Goal: Task Accomplishment & Management: Use online tool/utility

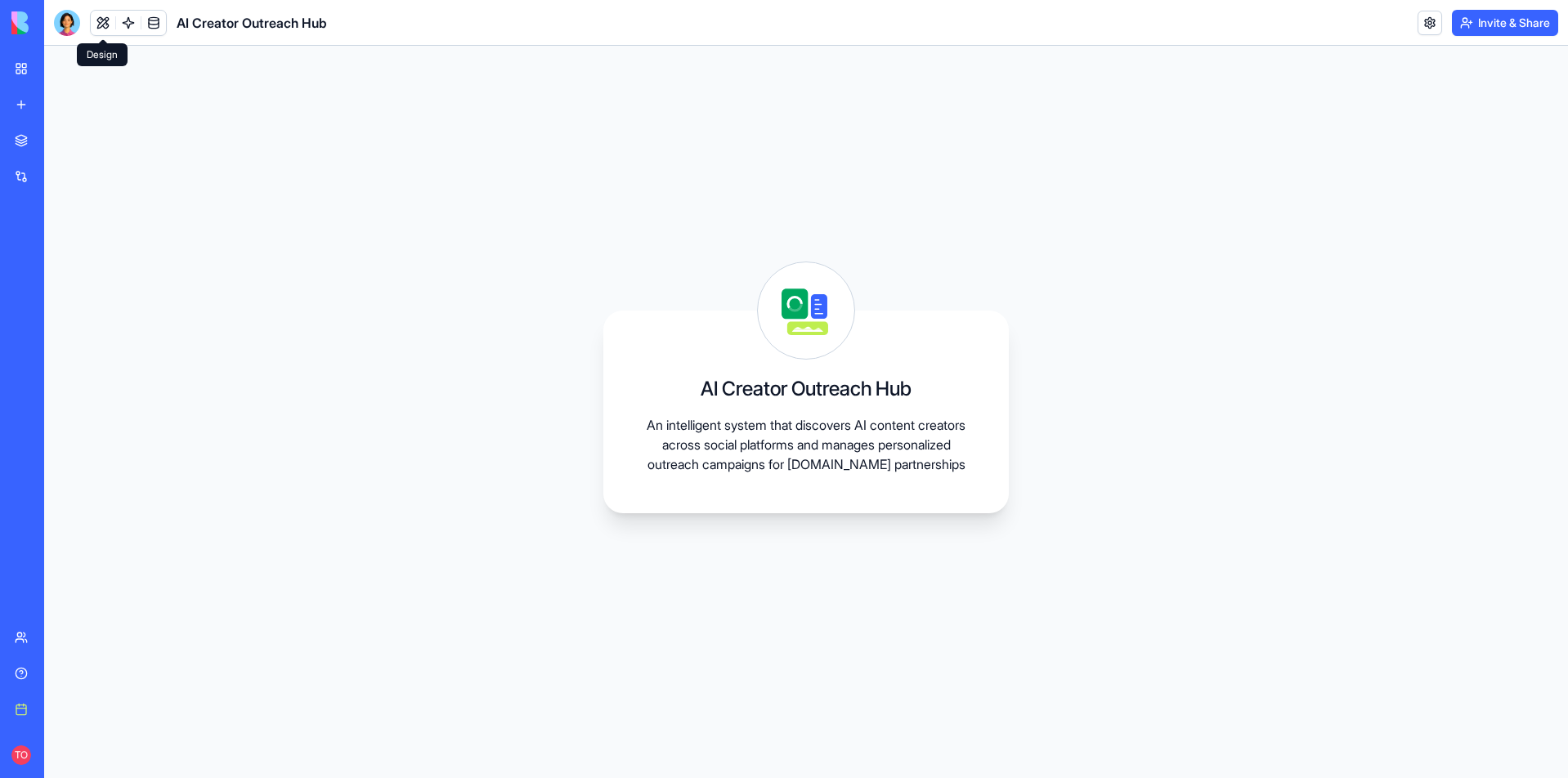
click at [100, 26] on button at bounding box center [103, 23] width 25 height 25
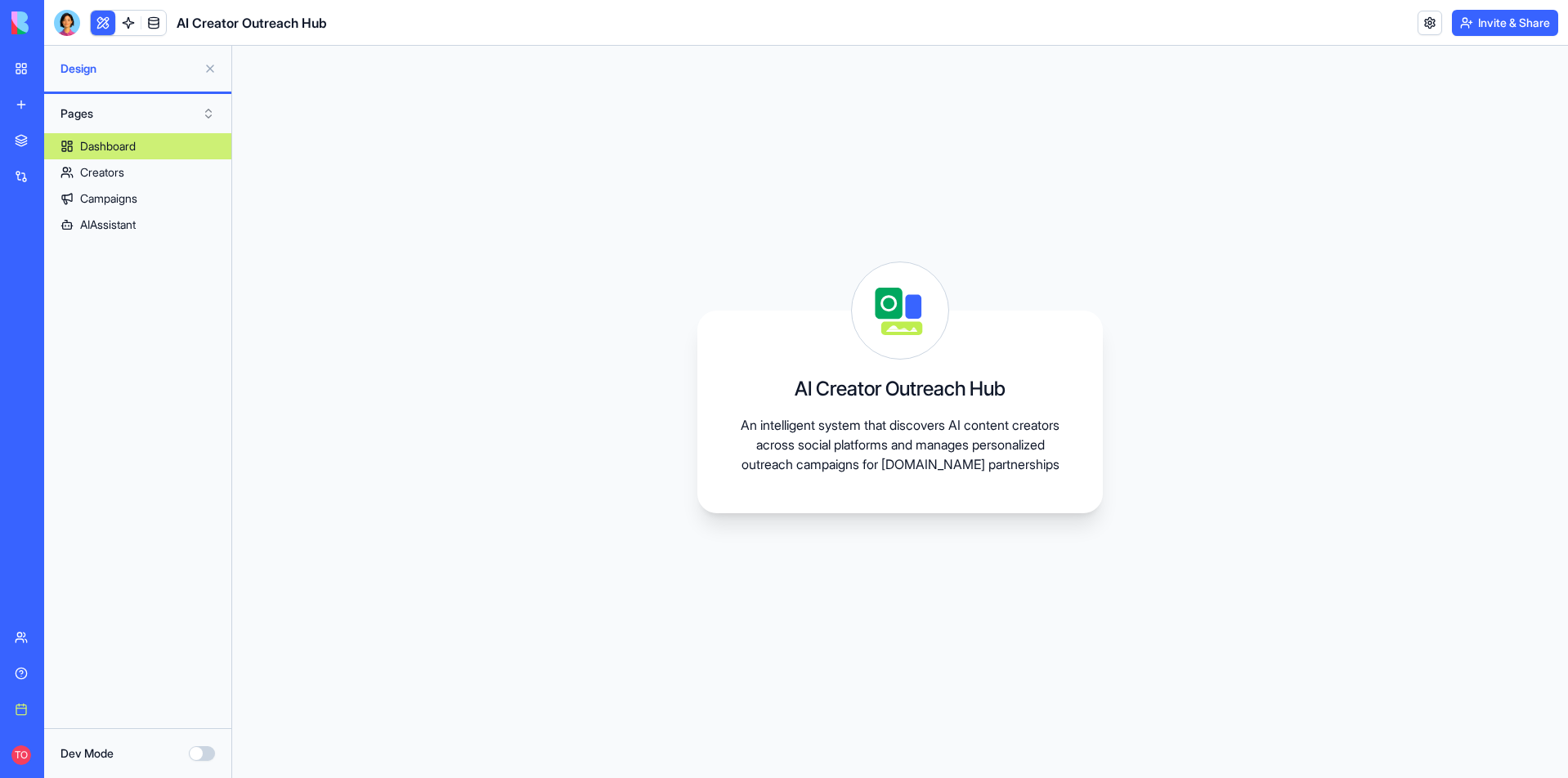
click at [51, 65] on div "My workspace" at bounding box center [50, 69] width 22 height 17
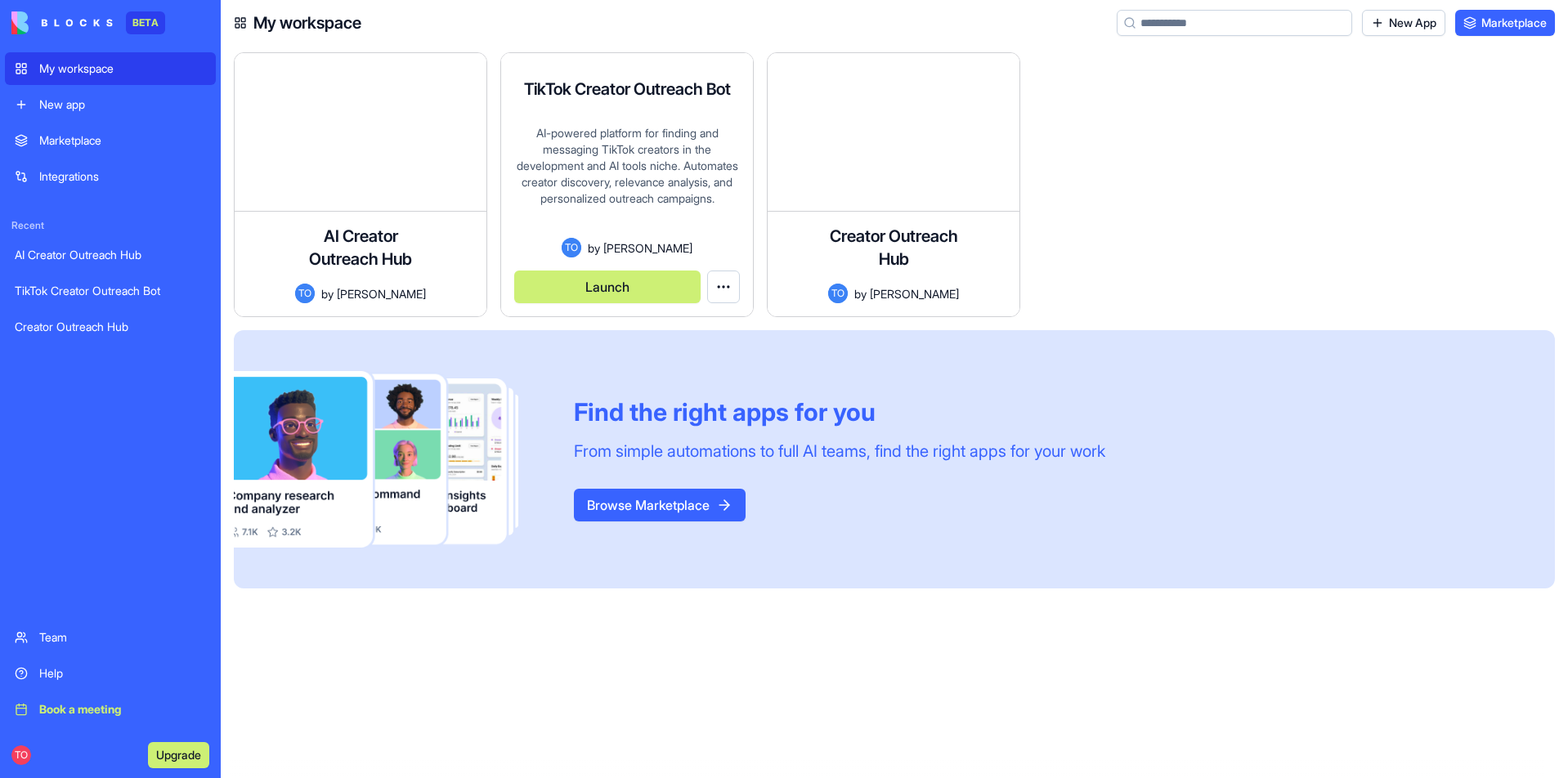
click at [654, 290] on button "Launch" at bounding box center [607, 286] width 186 height 32
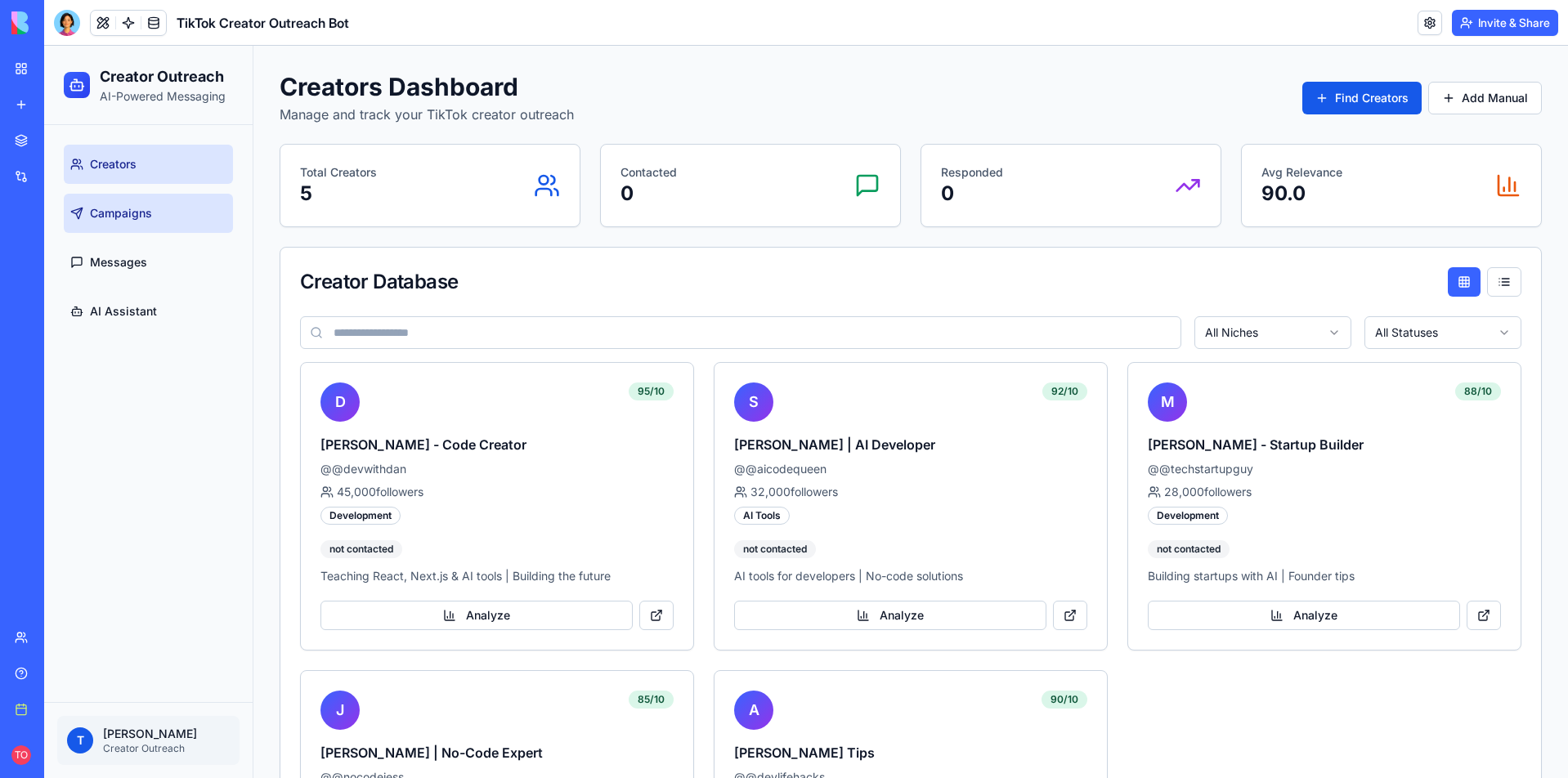
click at [127, 217] on span "Campaigns" at bounding box center [121, 214] width 62 height 17
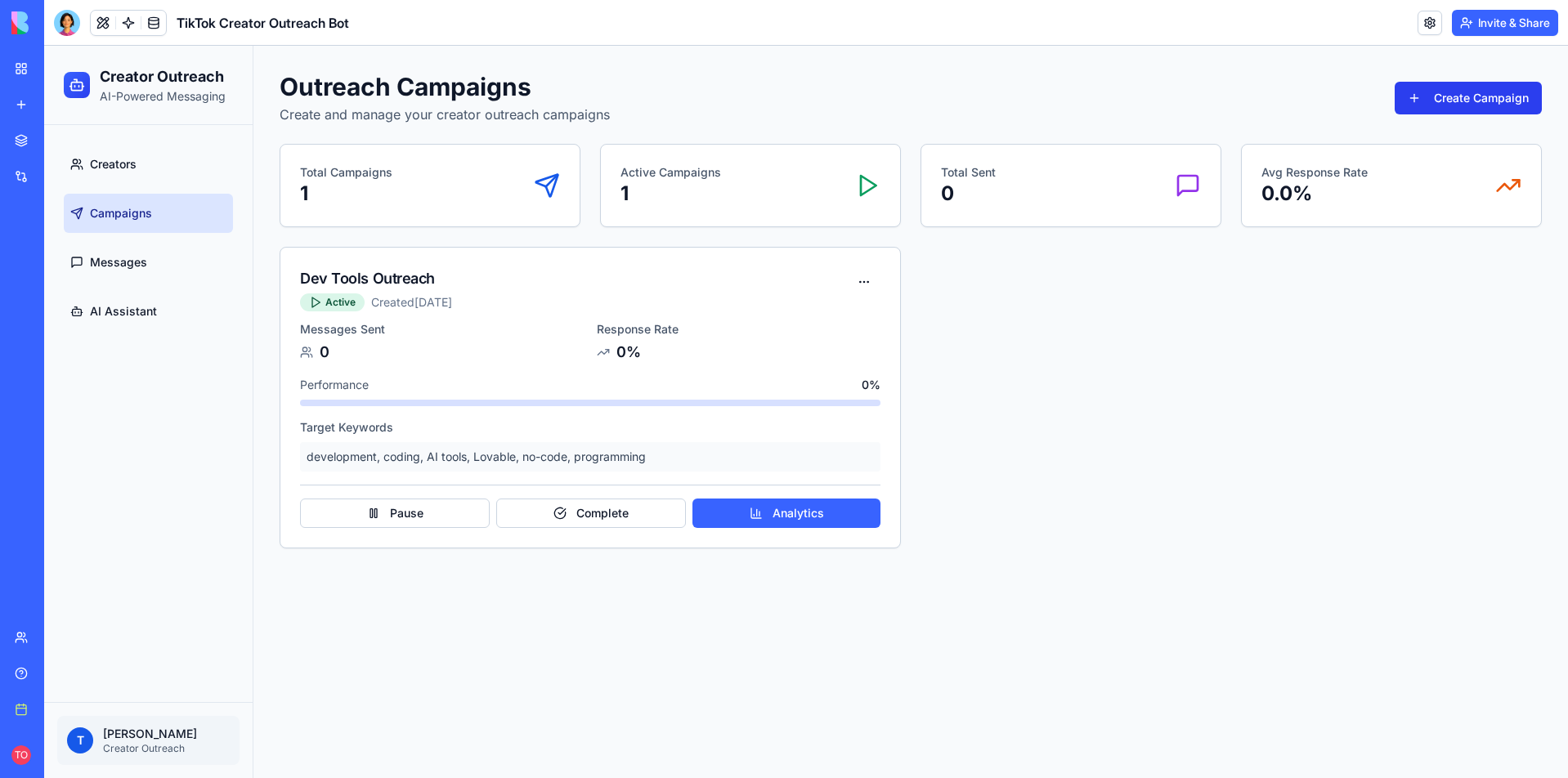
click at [1449, 99] on button "Create Campaign" at bounding box center [1469, 98] width 148 height 32
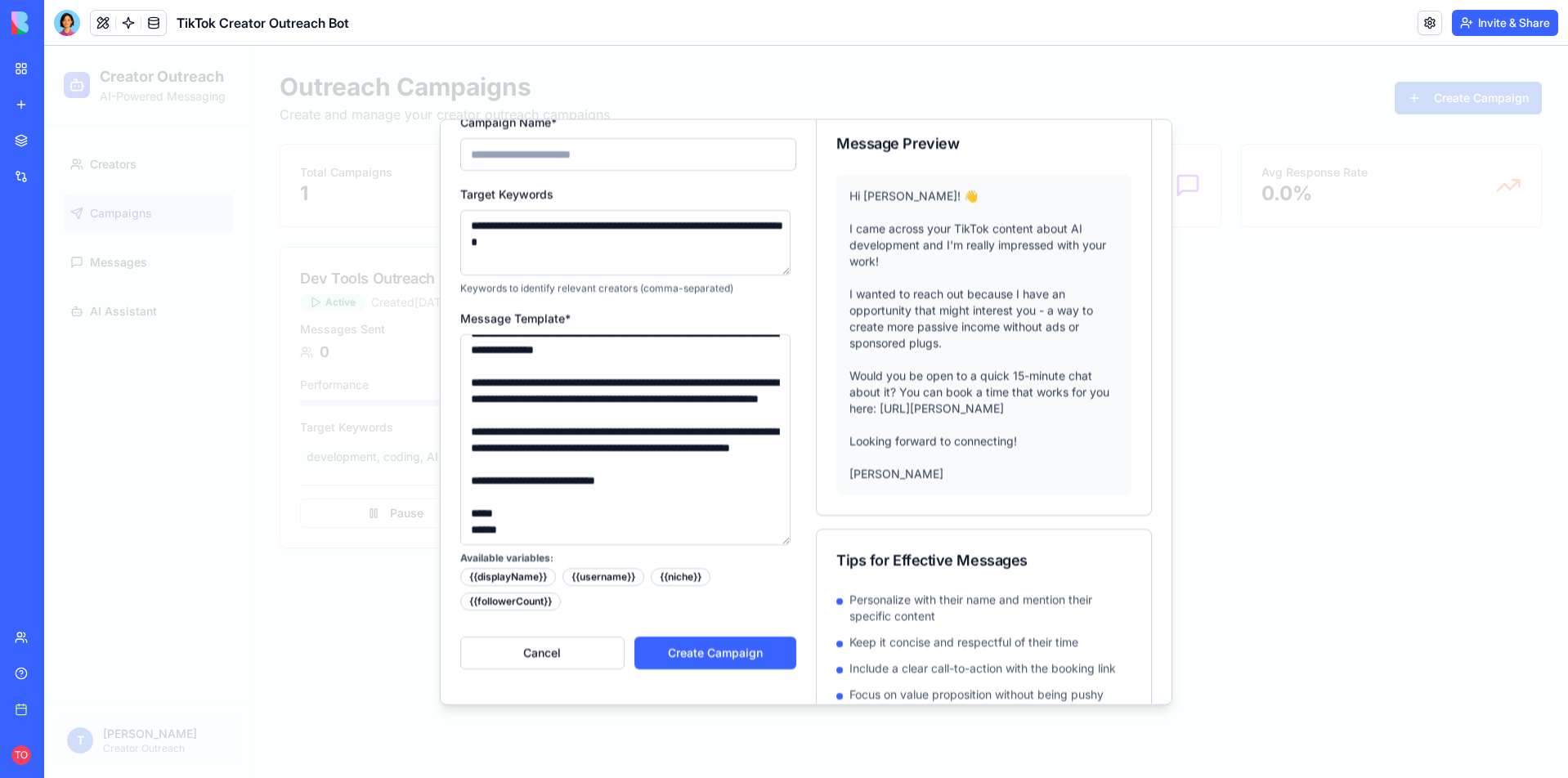
scroll to position [110, 0]
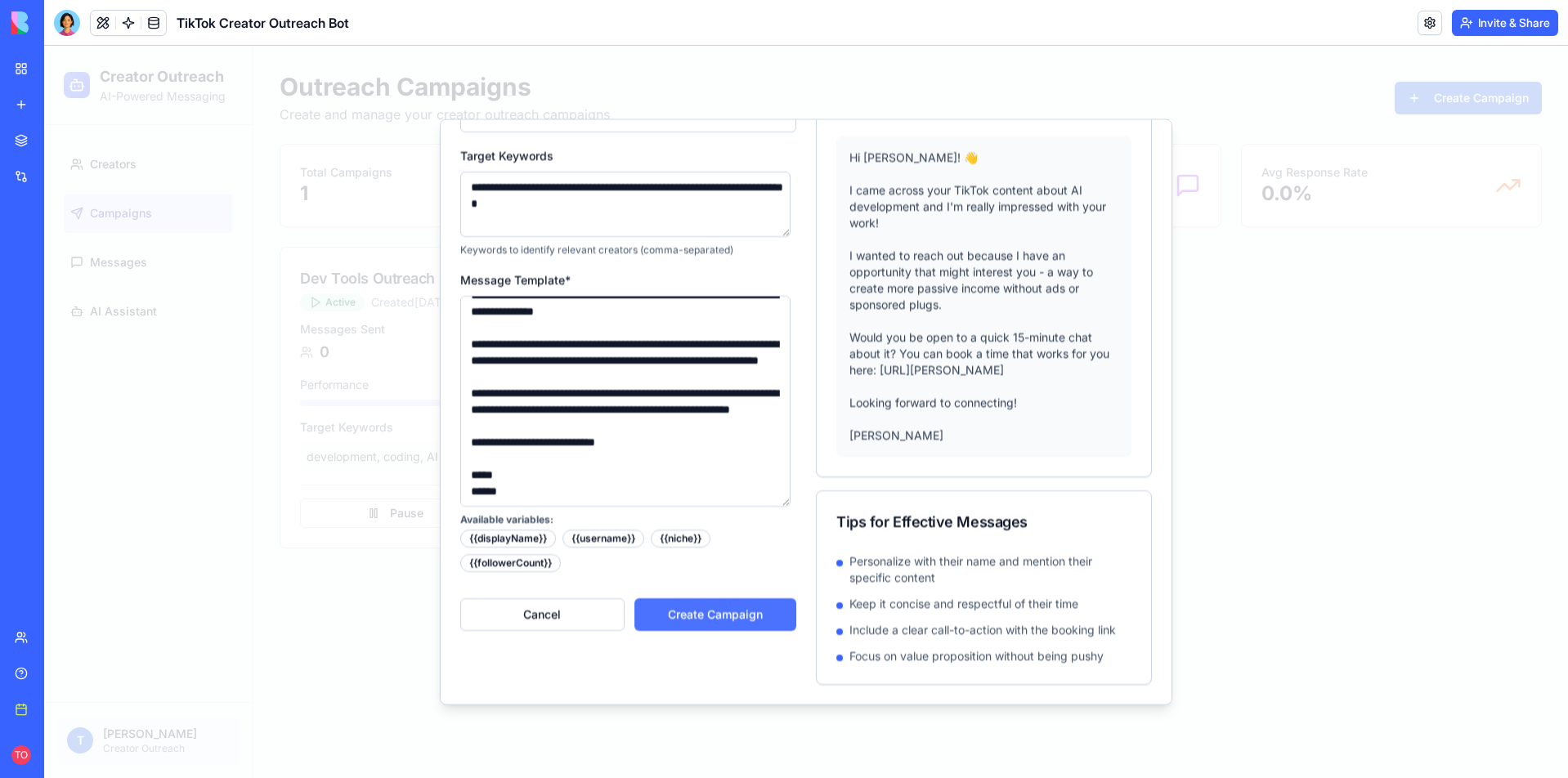
click at [690, 602] on button "Create Campaign" at bounding box center [715, 614] width 162 height 32
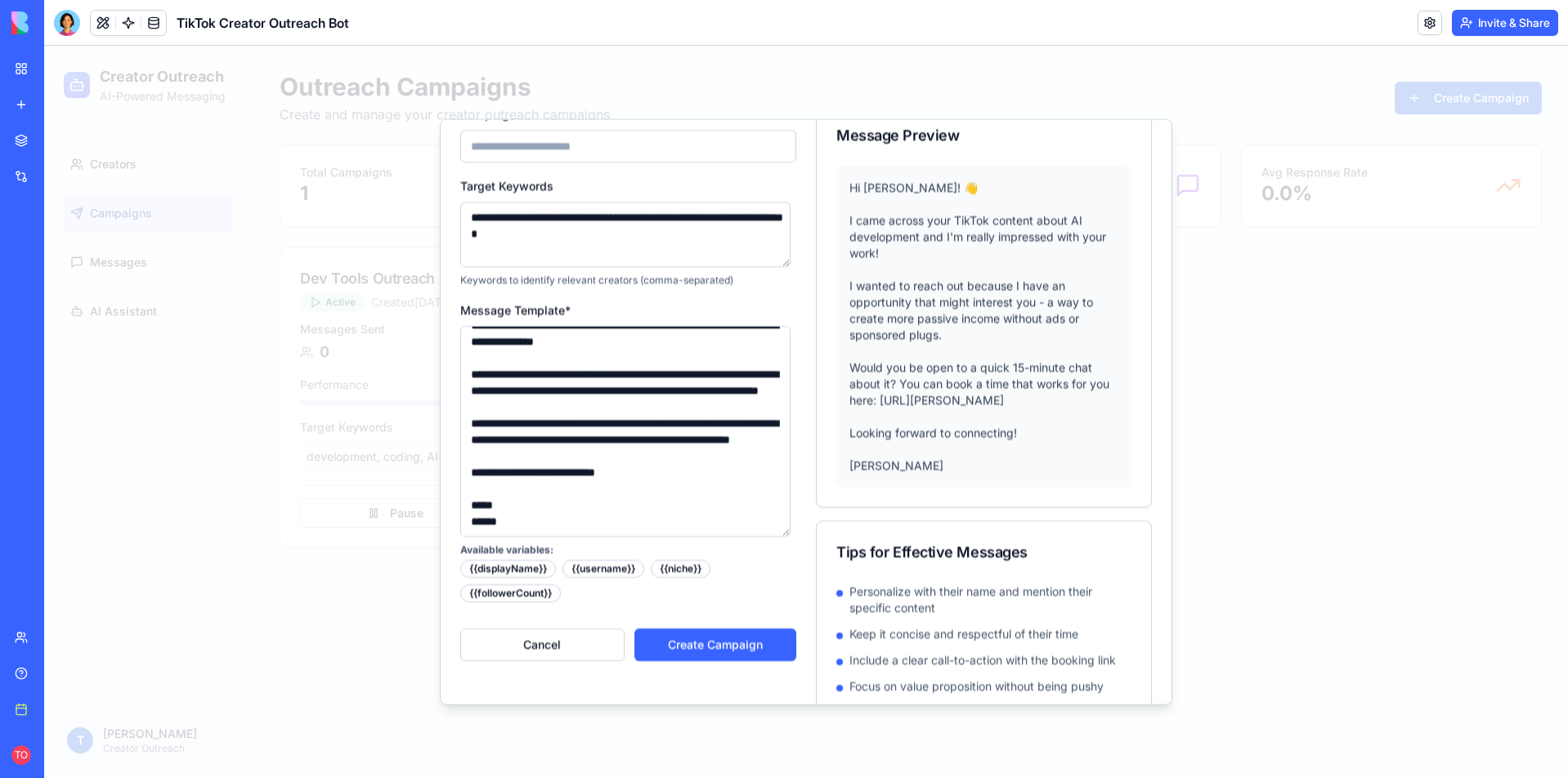
scroll to position [0, 0]
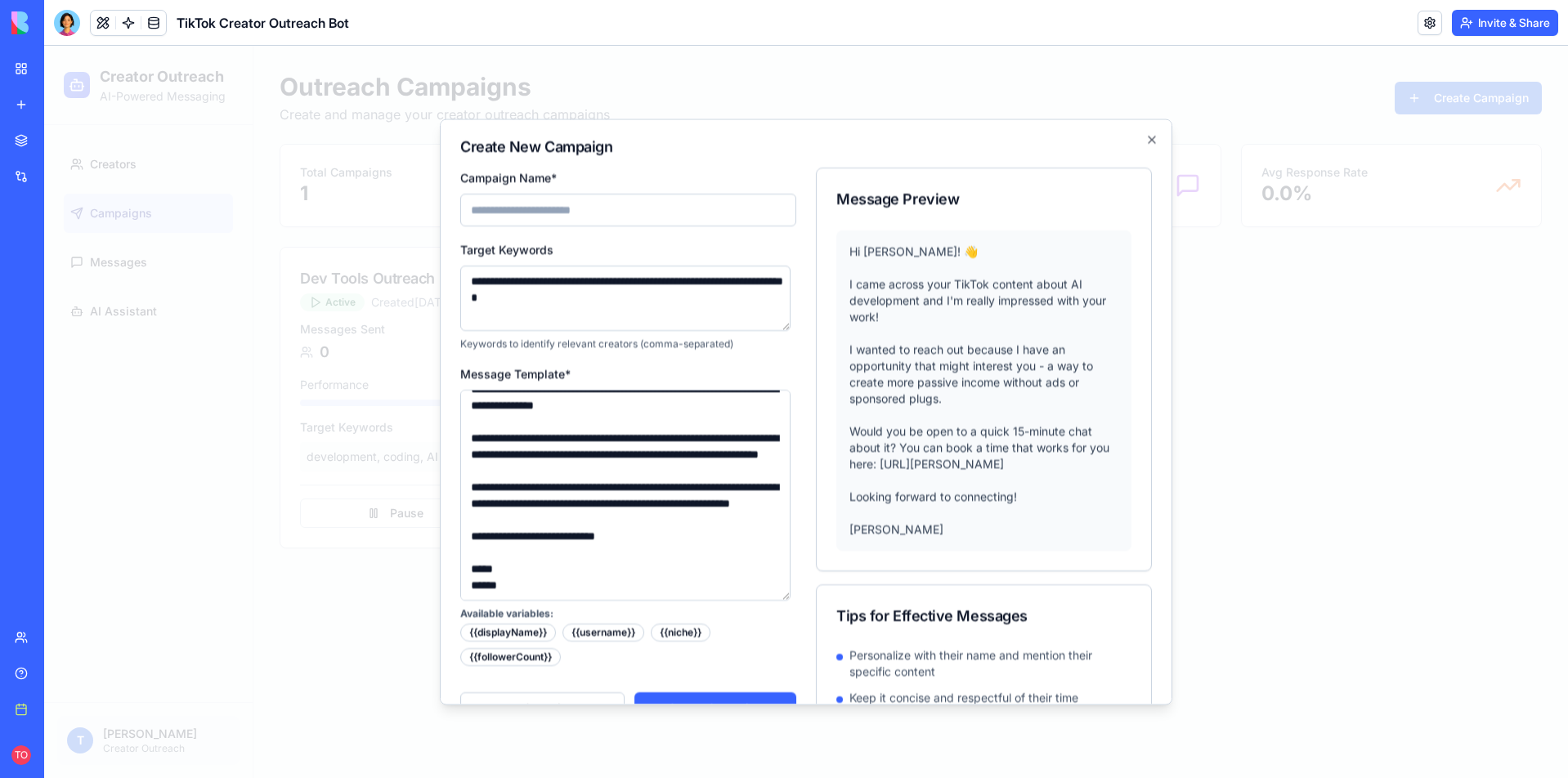
click at [552, 212] on input "Campaign Name*" at bounding box center [627, 210] width 336 height 32
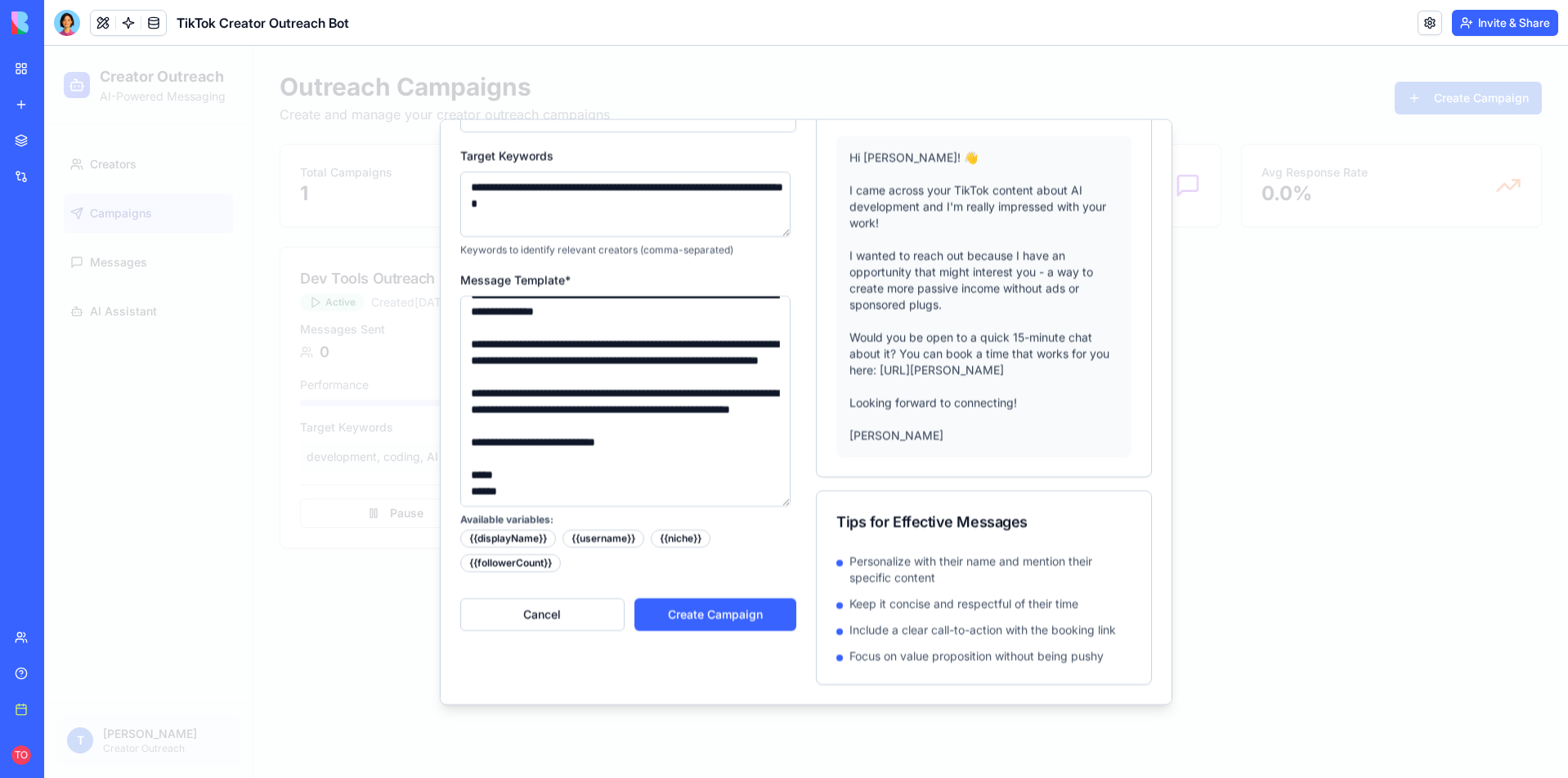
scroll to position [110, 0]
type input "**********"
click at [730, 598] on button "Create Campaign" at bounding box center [715, 614] width 162 height 32
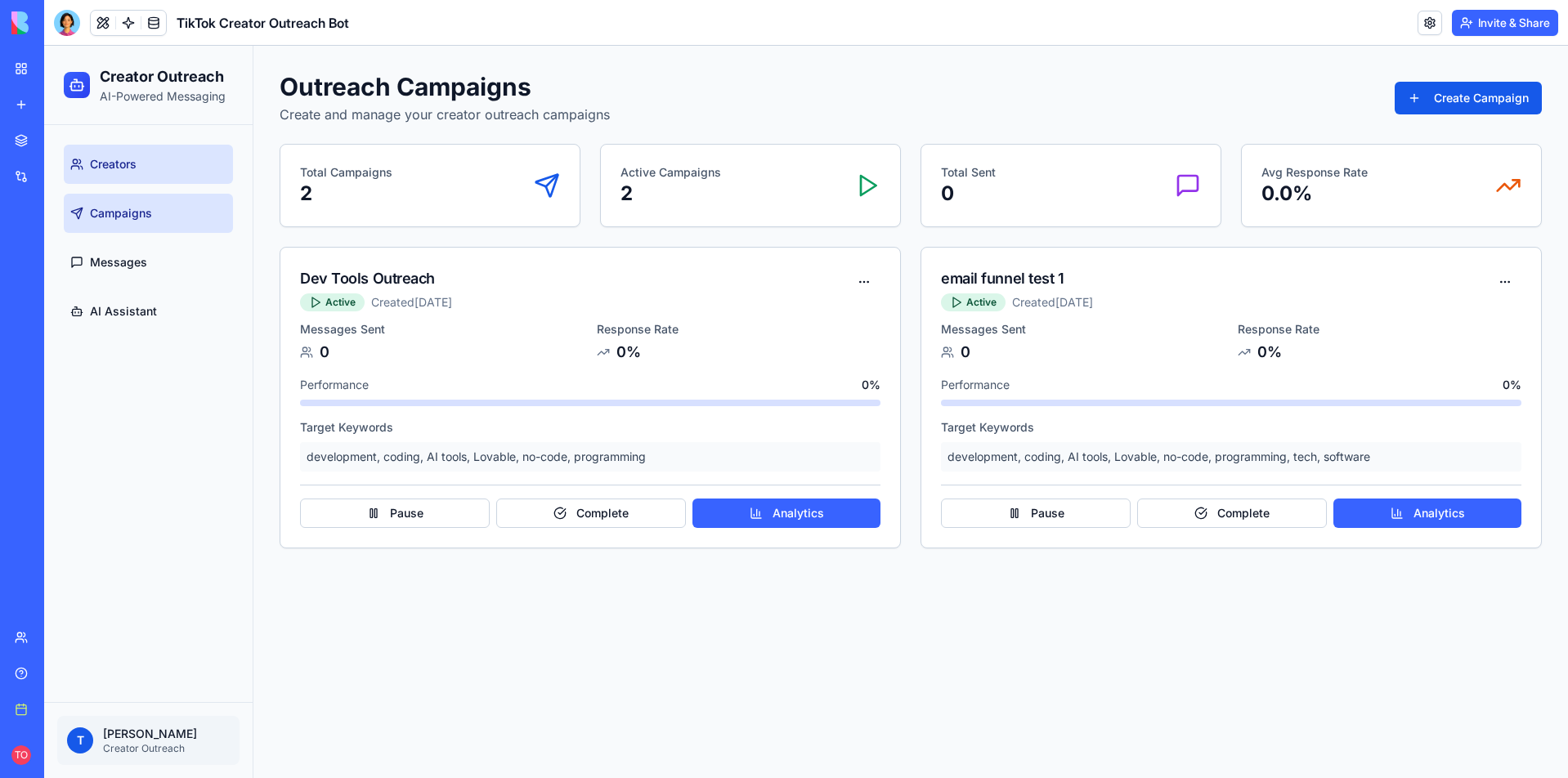
click at [137, 167] on span "Creators" at bounding box center [114, 164] width 46 height 17
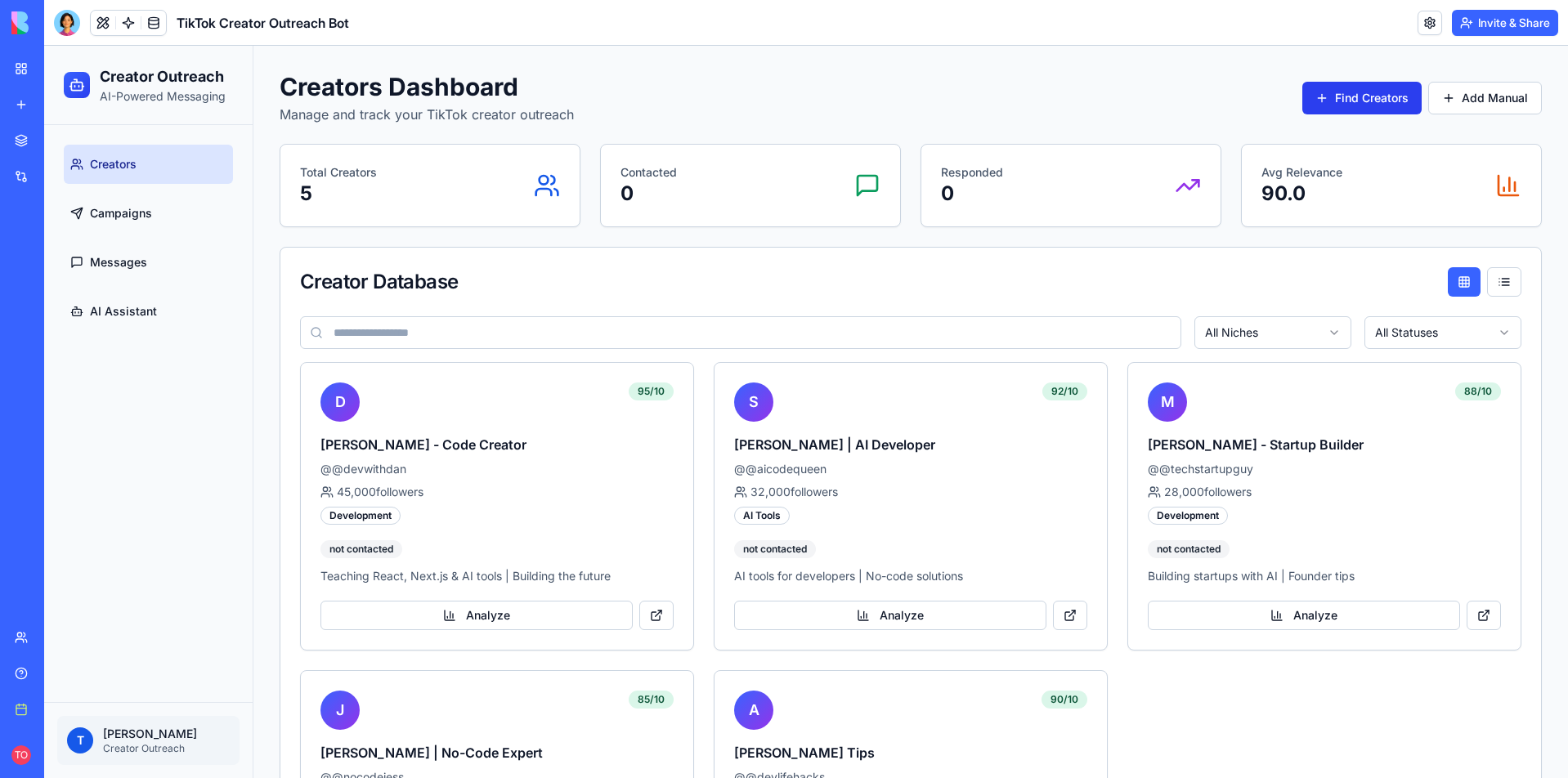
click at [1350, 99] on span "Find Creators" at bounding box center [1372, 99] width 74 height 17
click at [153, 19] on link at bounding box center [154, 23] width 25 height 25
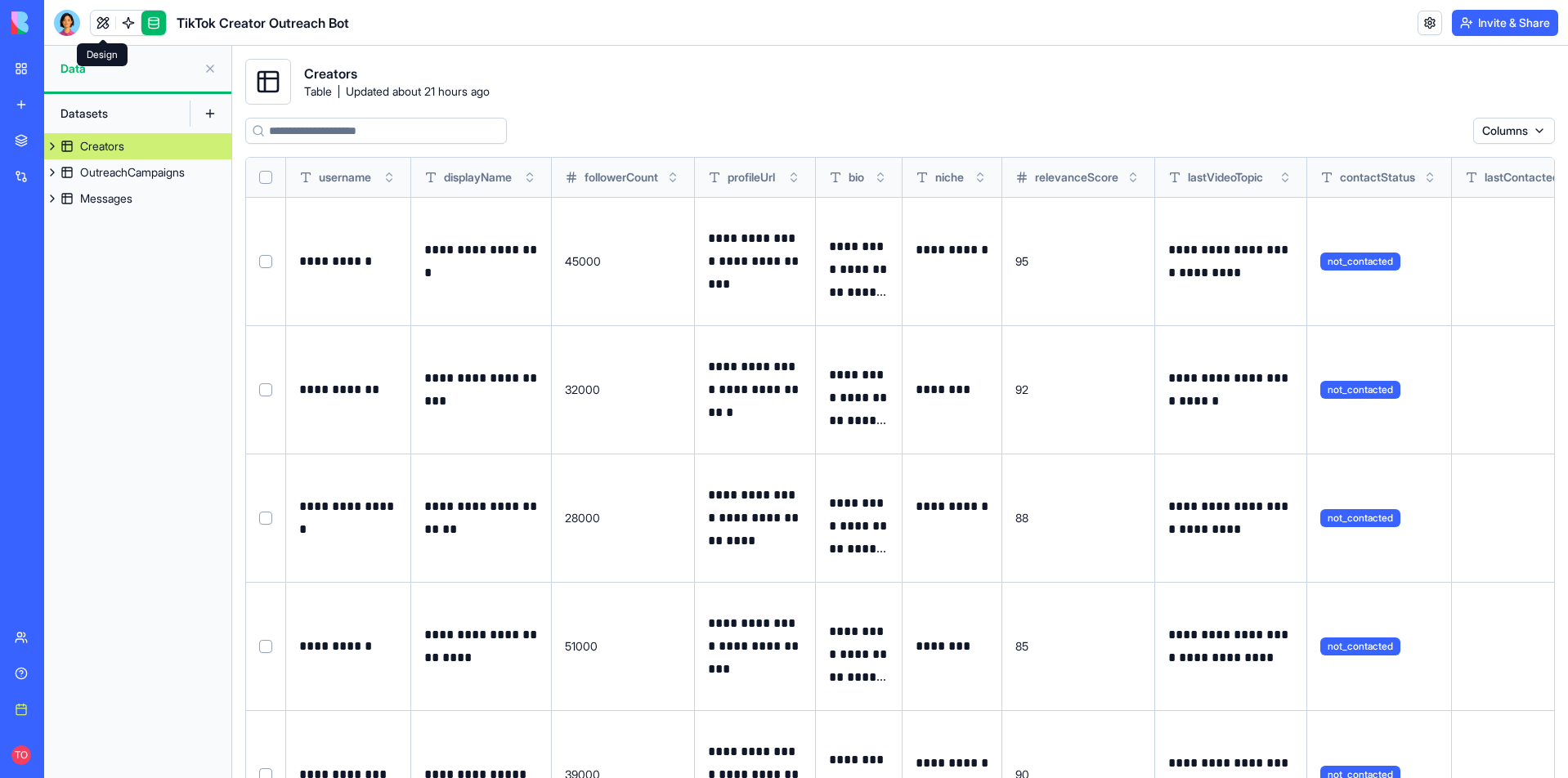
click at [102, 24] on link at bounding box center [103, 23] width 25 height 25
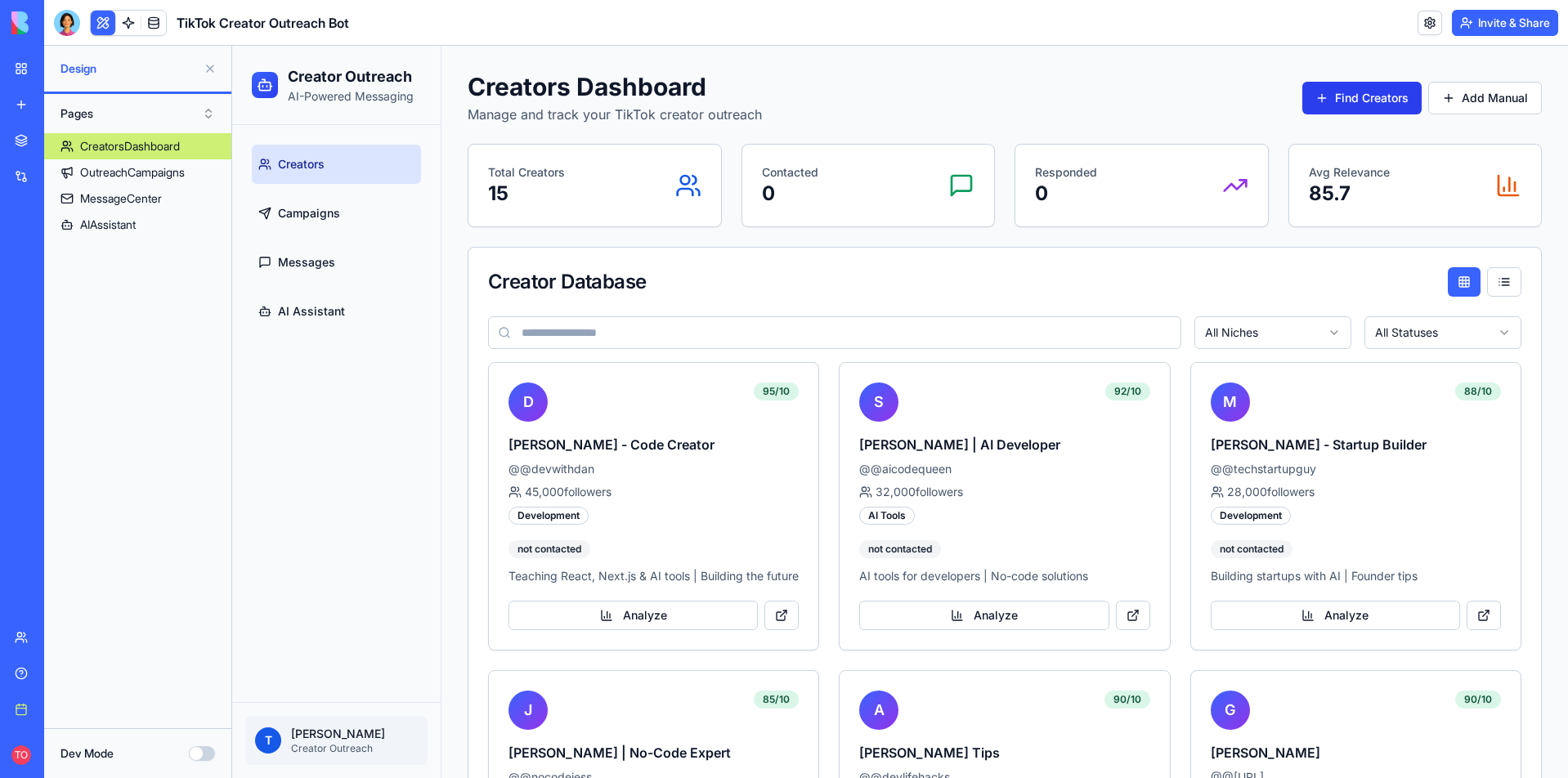
click at [1335, 100] on span "Find Creators" at bounding box center [1372, 99] width 74 height 17
click at [341, 214] on link "Campaigns" at bounding box center [336, 213] width 169 height 39
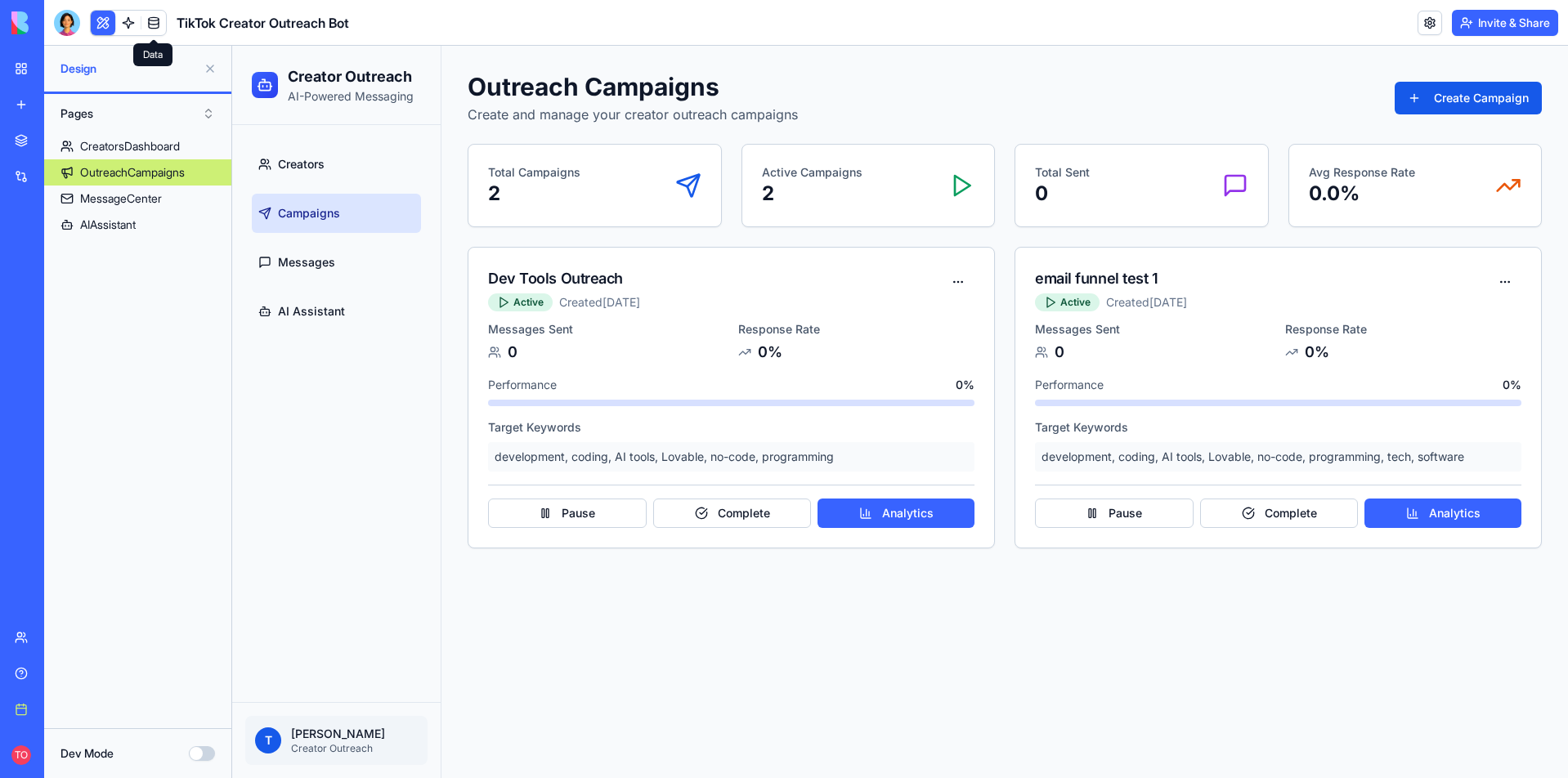
click at [150, 24] on link at bounding box center [154, 23] width 25 height 25
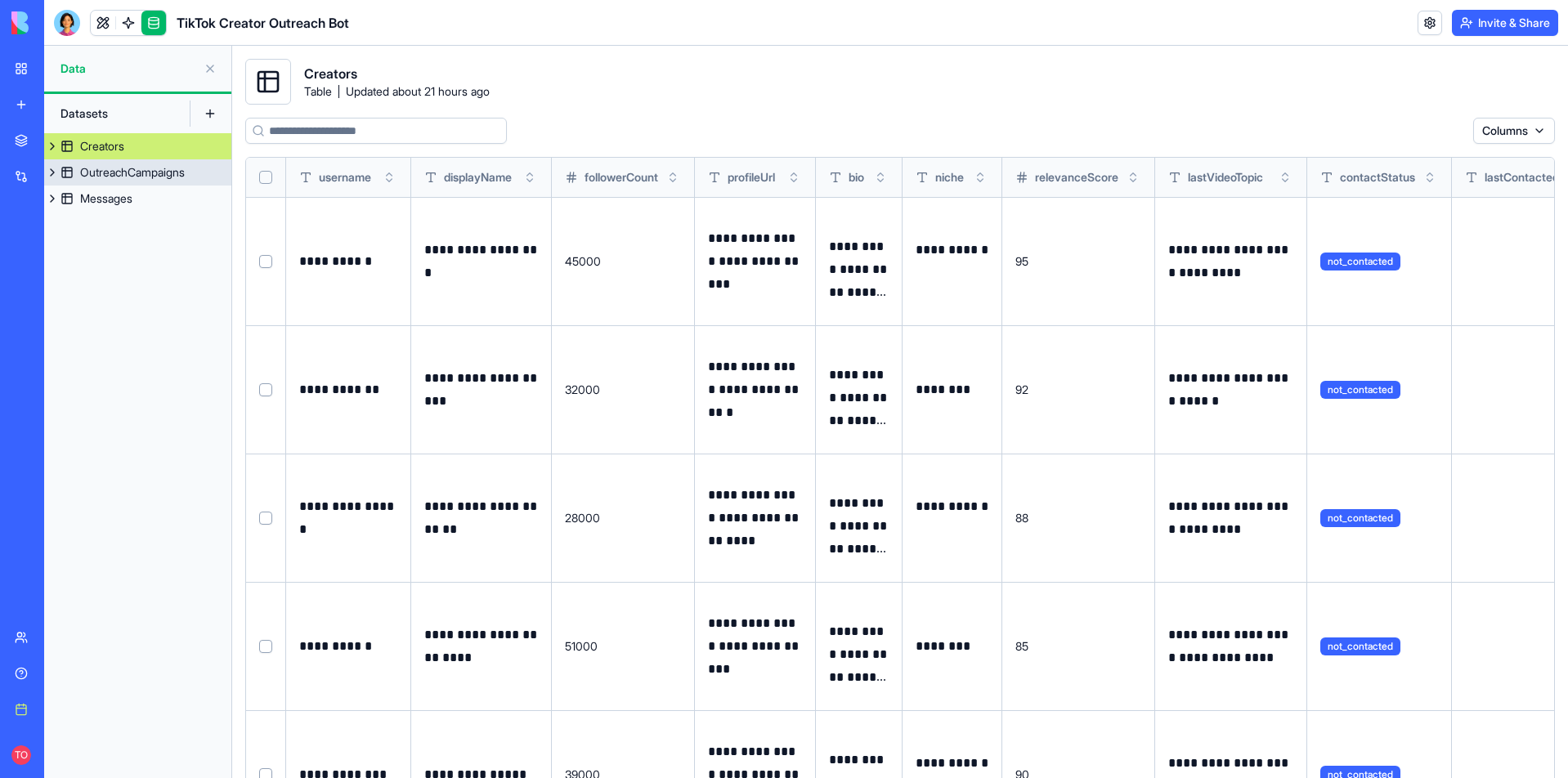
click at [136, 173] on div "OutreachCampaigns" at bounding box center [133, 172] width 104 height 17
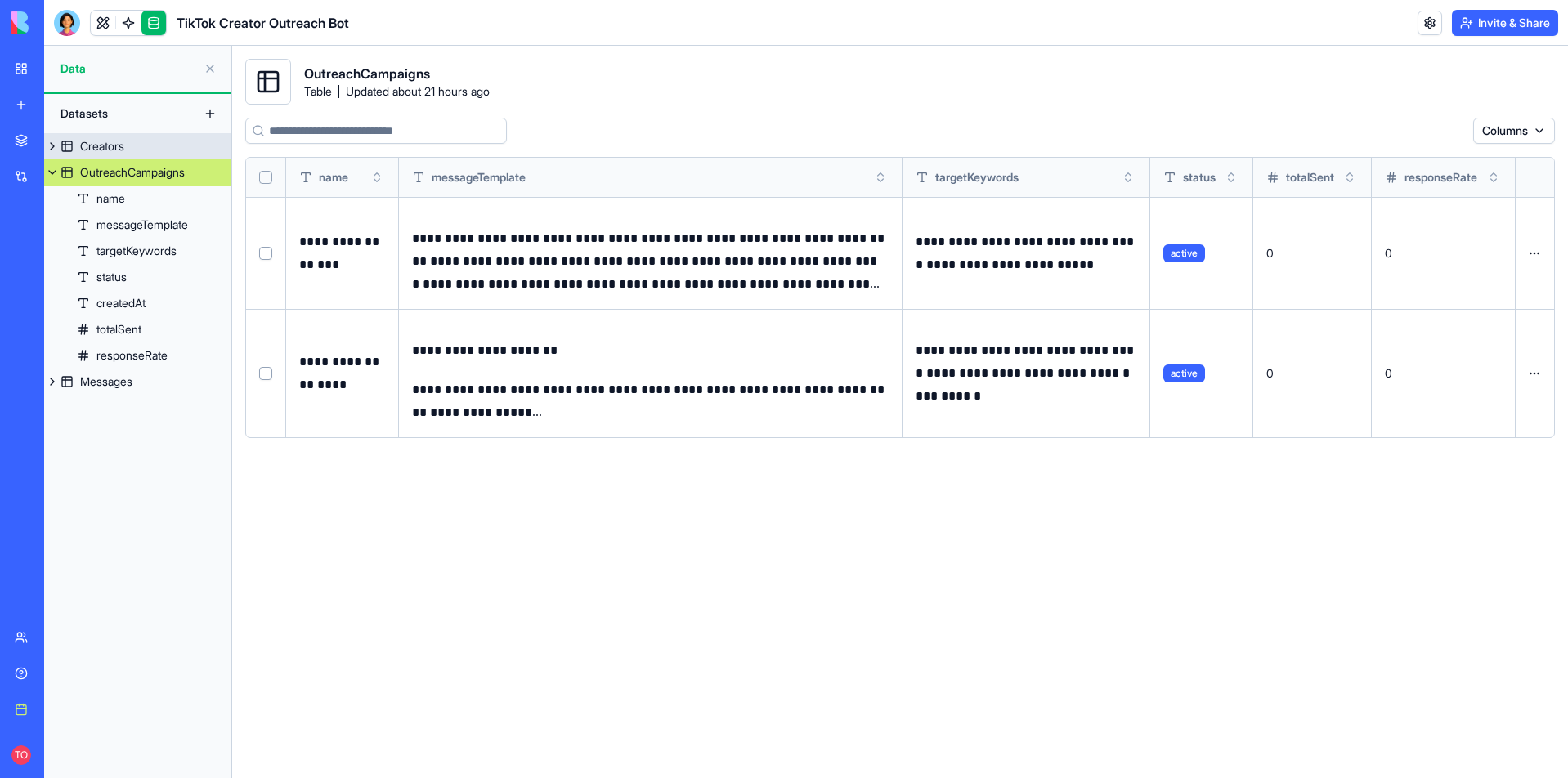
click at [111, 148] on div "Creators" at bounding box center [102, 147] width 44 height 17
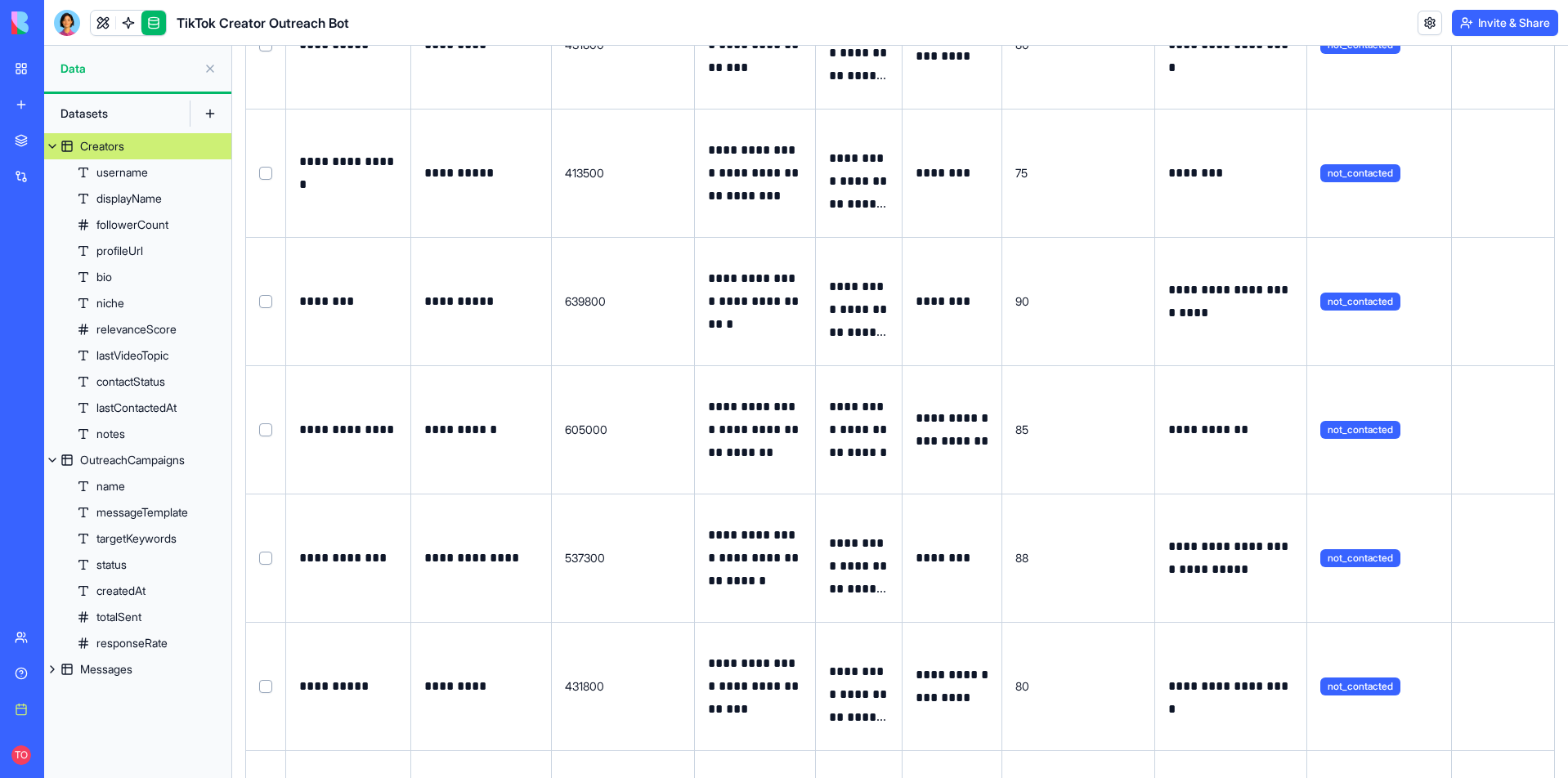
scroll to position [1871, 0]
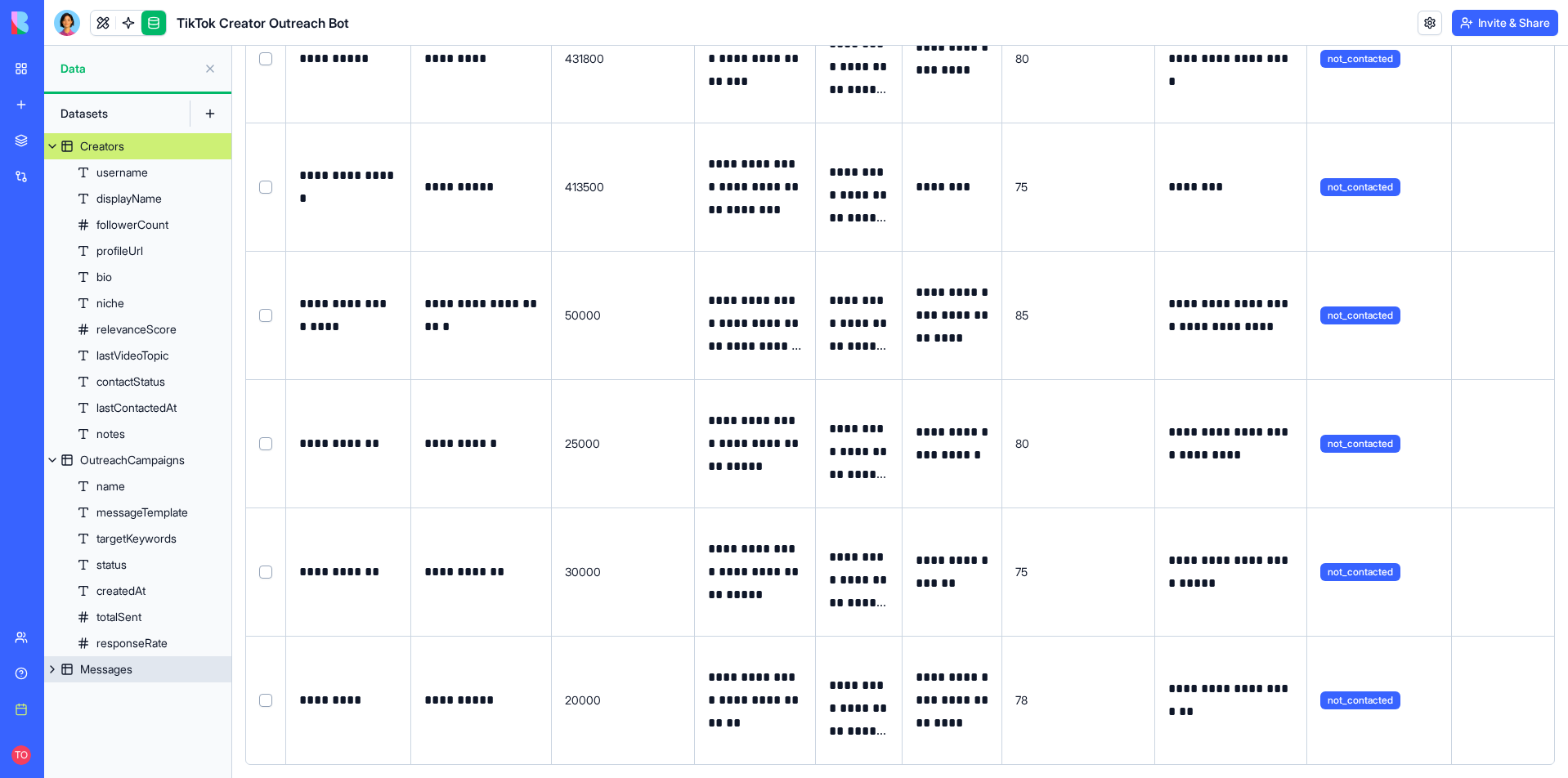
click at [123, 665] on div "Messages" at bounding box center [106, 669] width 52 height 17
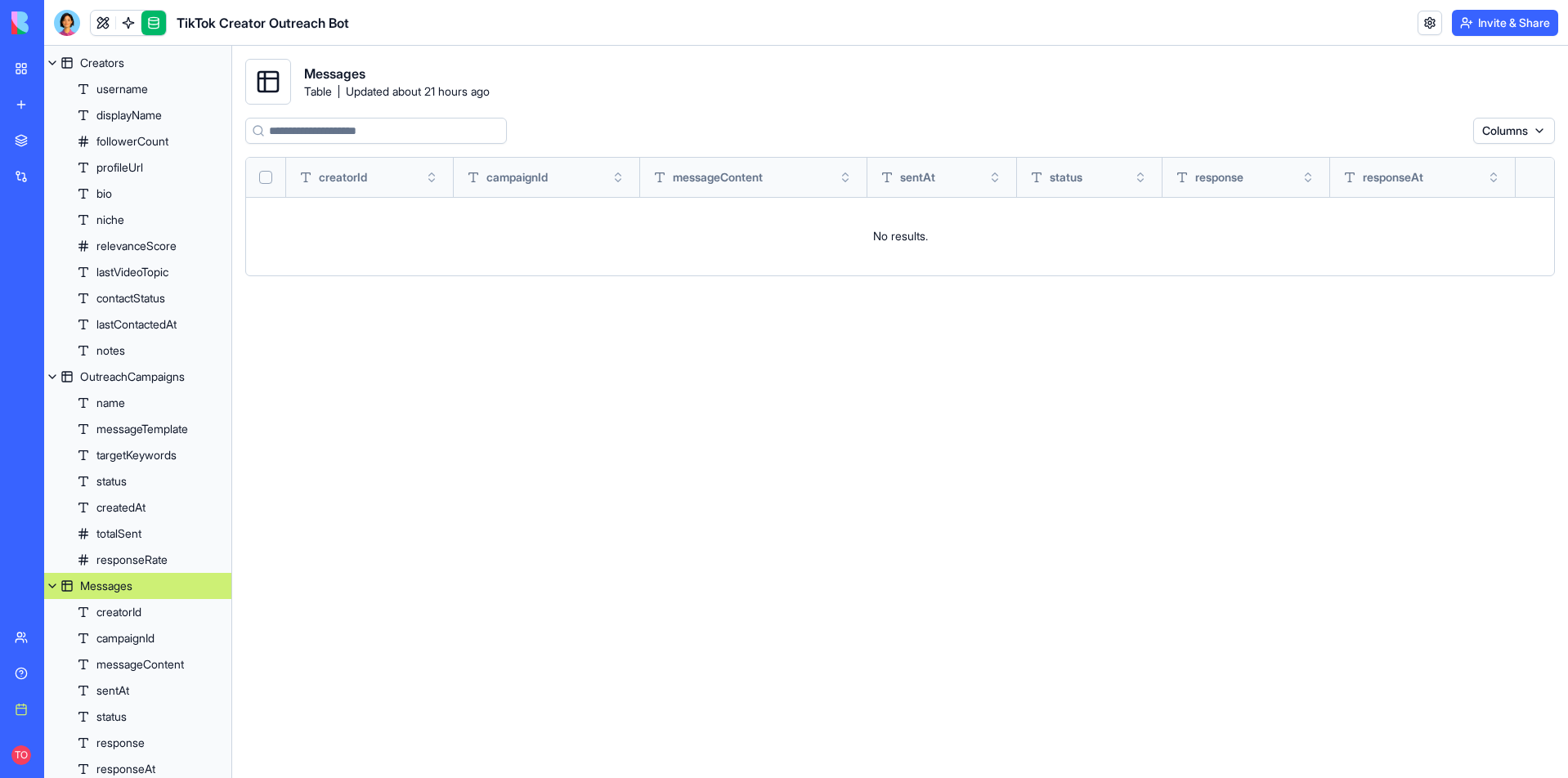
scroll to position [88, 0]
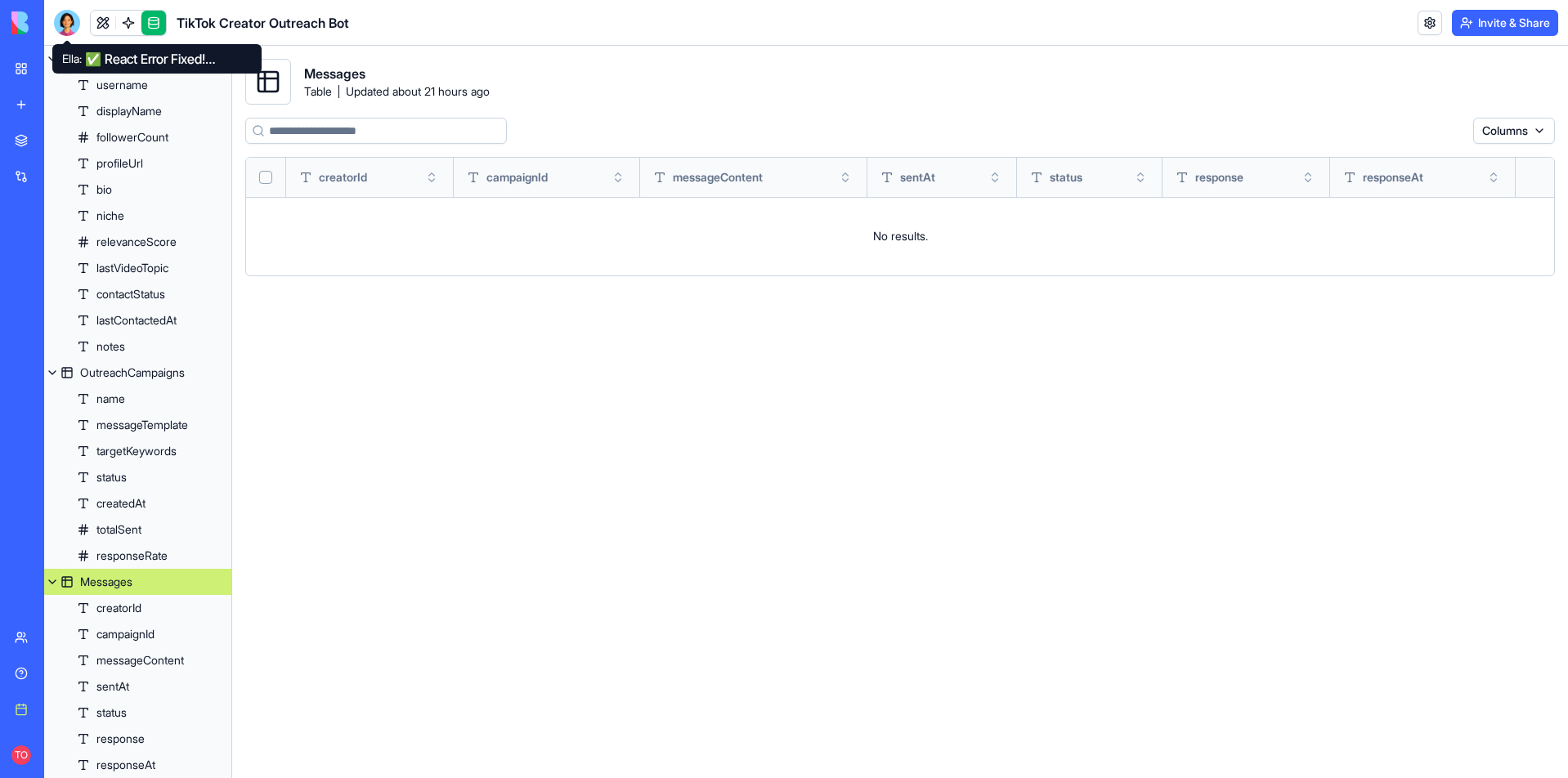
click at [65, 22] on div at bounding box center [67, 23] width 27 height 27
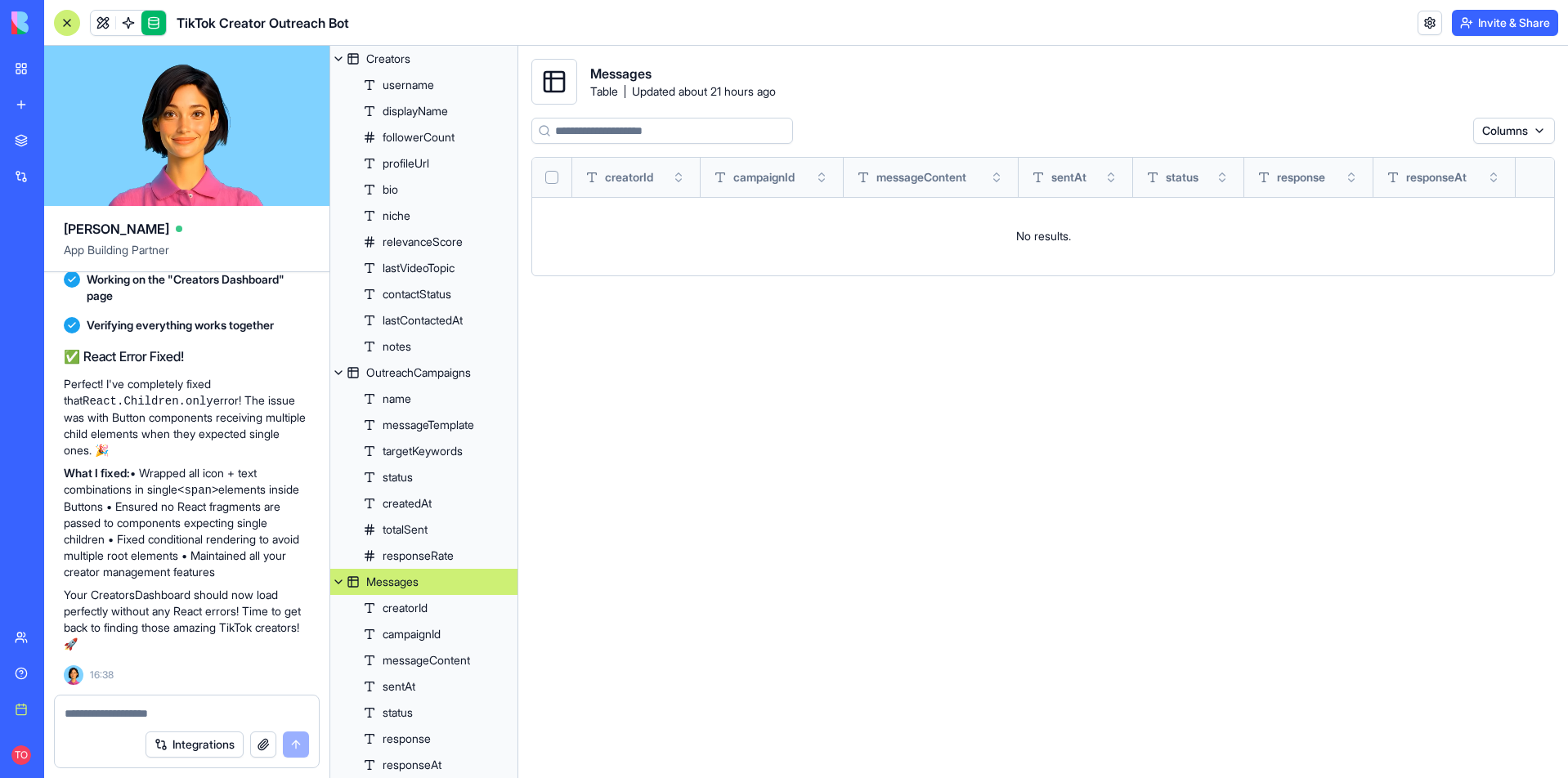
click at [102, 713] on textarea at bounding box center [186, 713] width 244 height 17
type textarea "*"
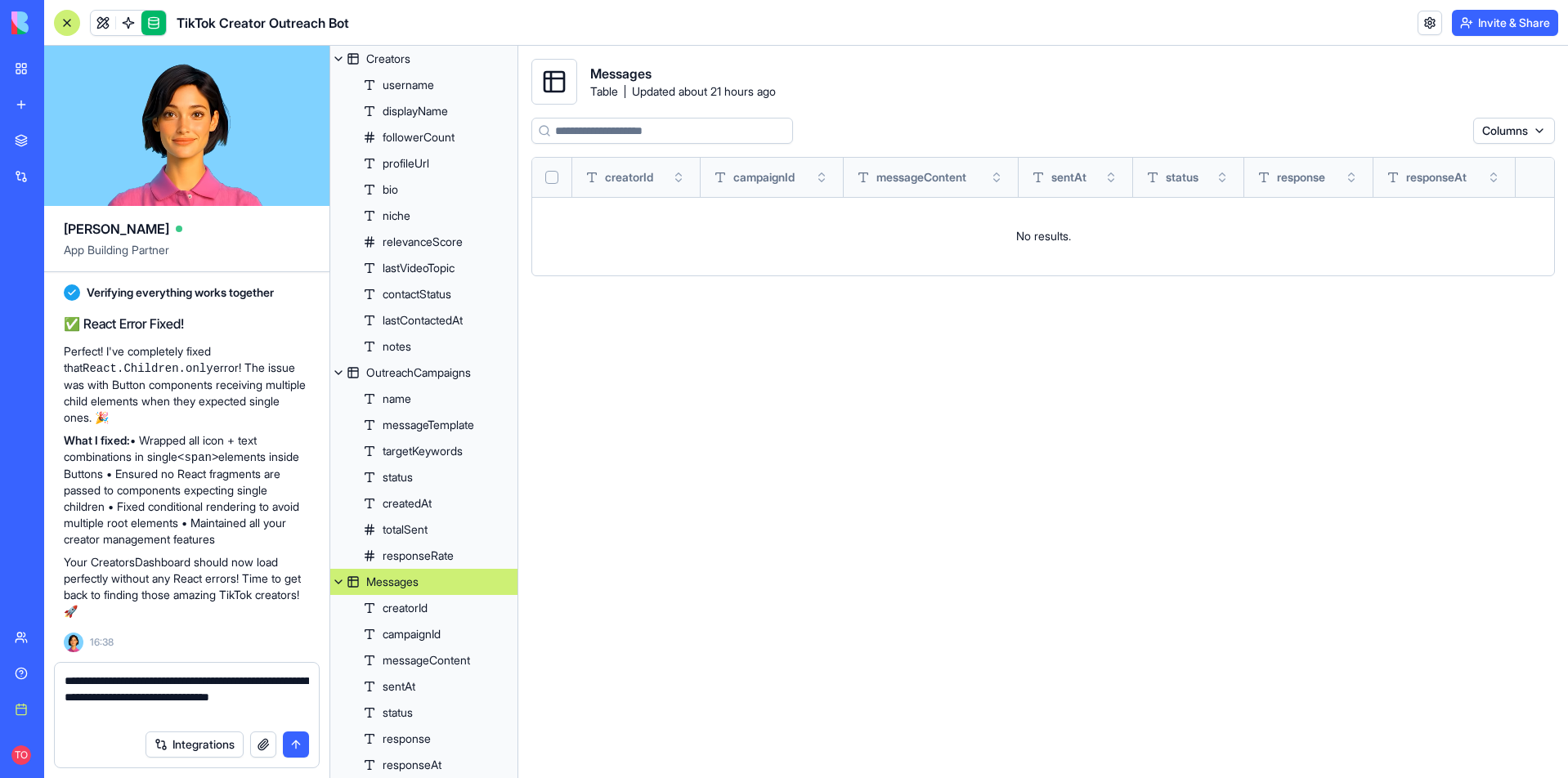
click at [133, 694] on textarea "**********" at bounding box center [186, 697] width 244 height 49
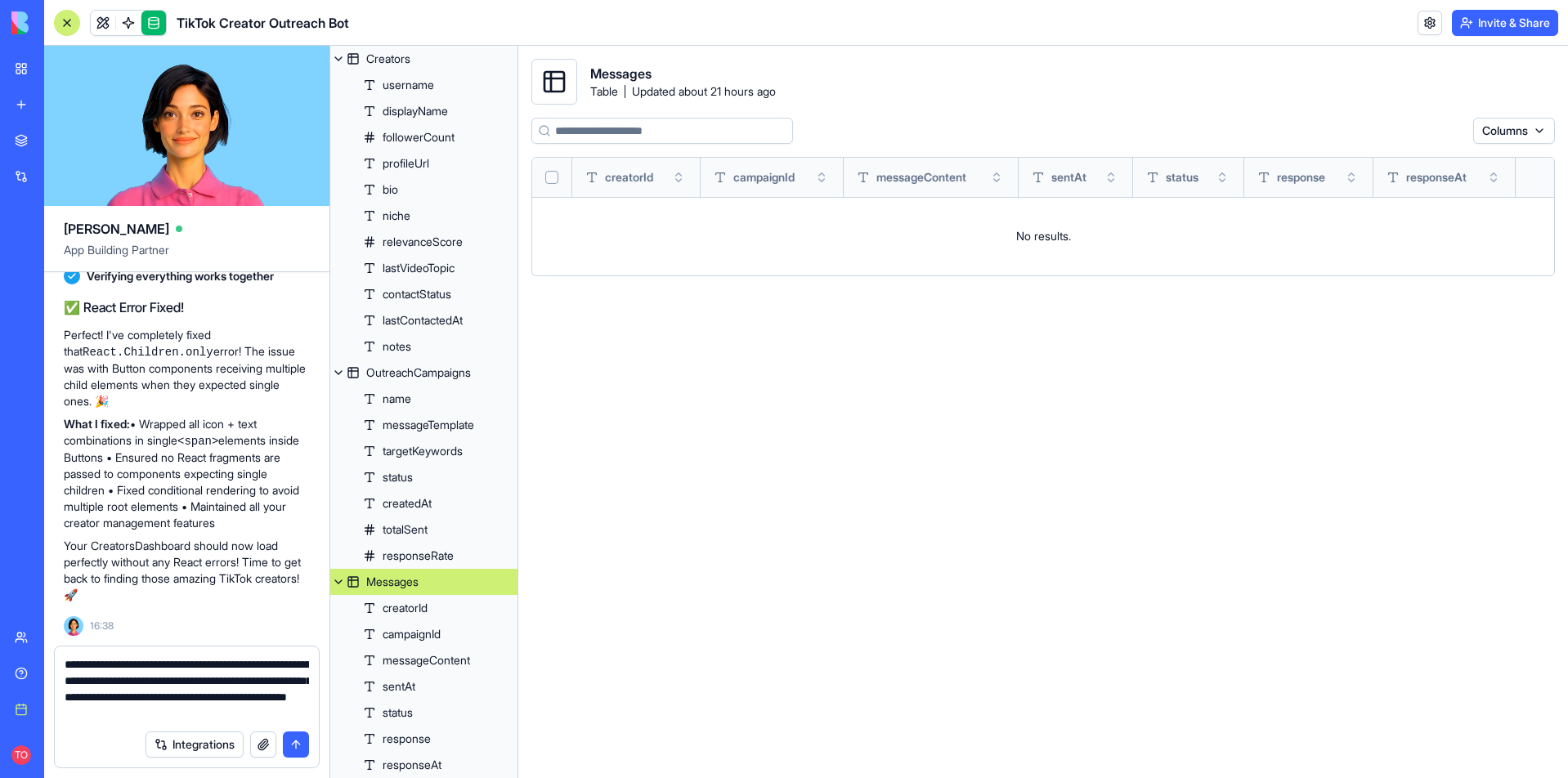
click at [148, 679] on textarea "**********" at bounding box center [186, 689] width 244 height 65
type textarea "**********"
click at [296, 746] on button "submit" at bounding box center [296, 745] width 27 height 27
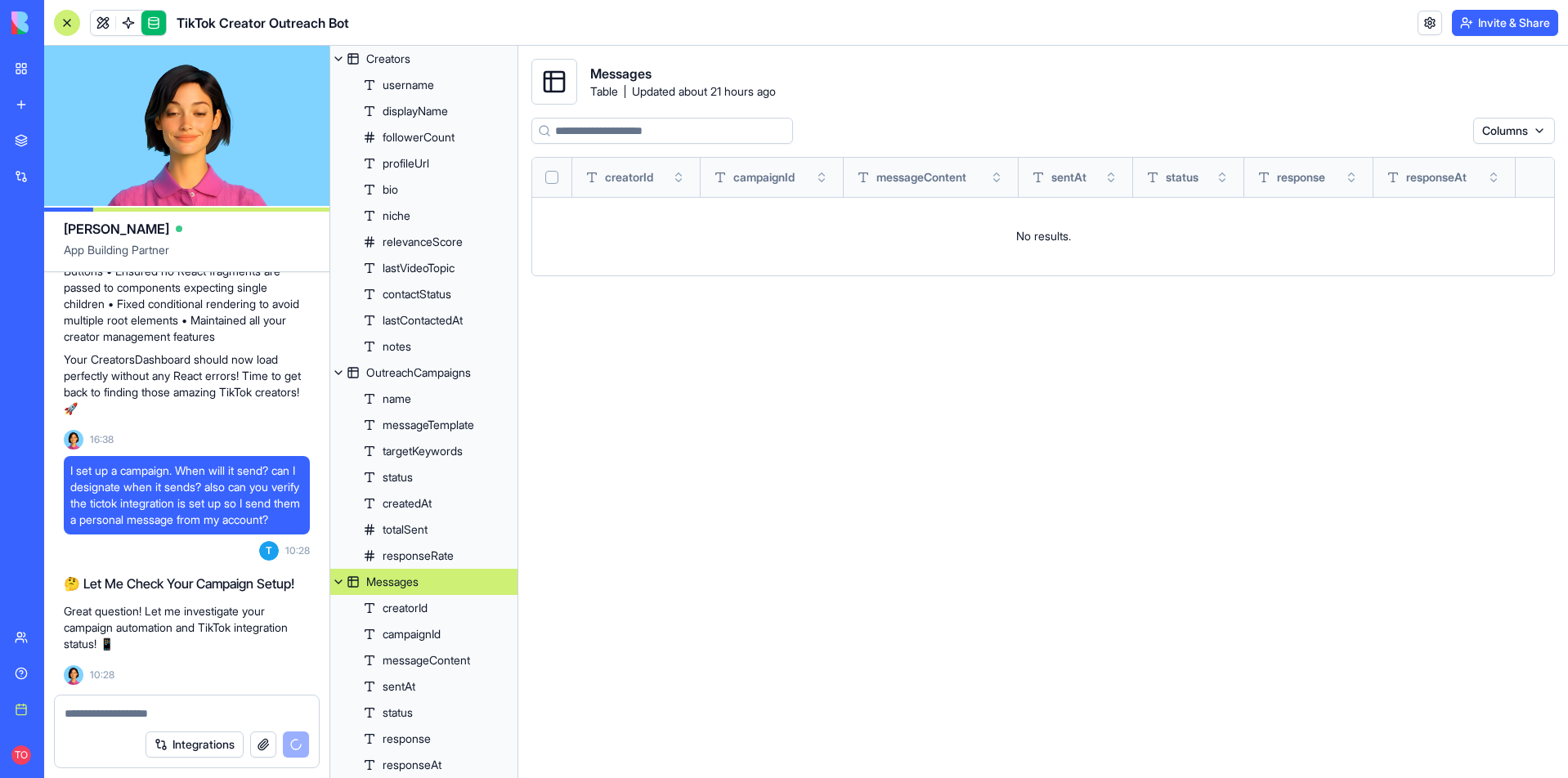
scroll to position [6695, 0]
